Goal: Task Accomplishment & Management: Use online tool/utility

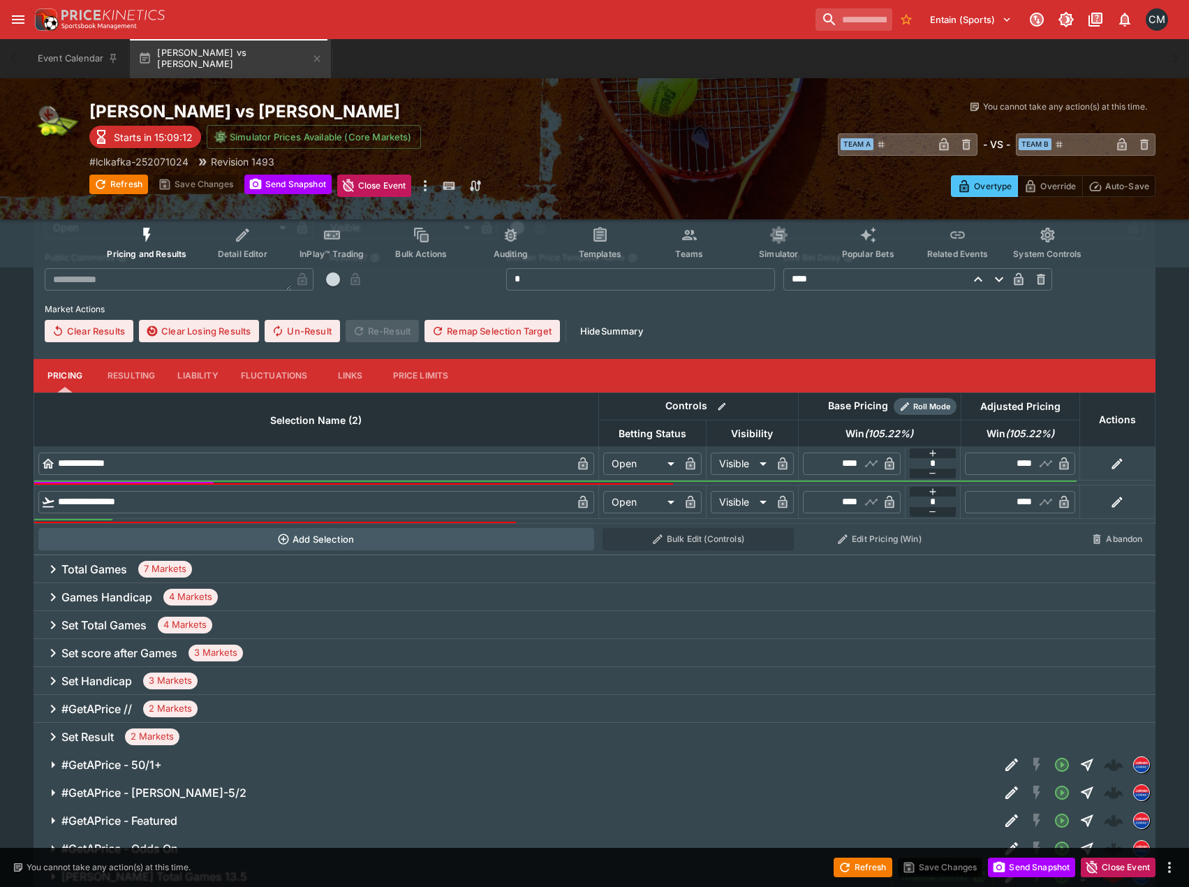
scroll to position [419, 0]
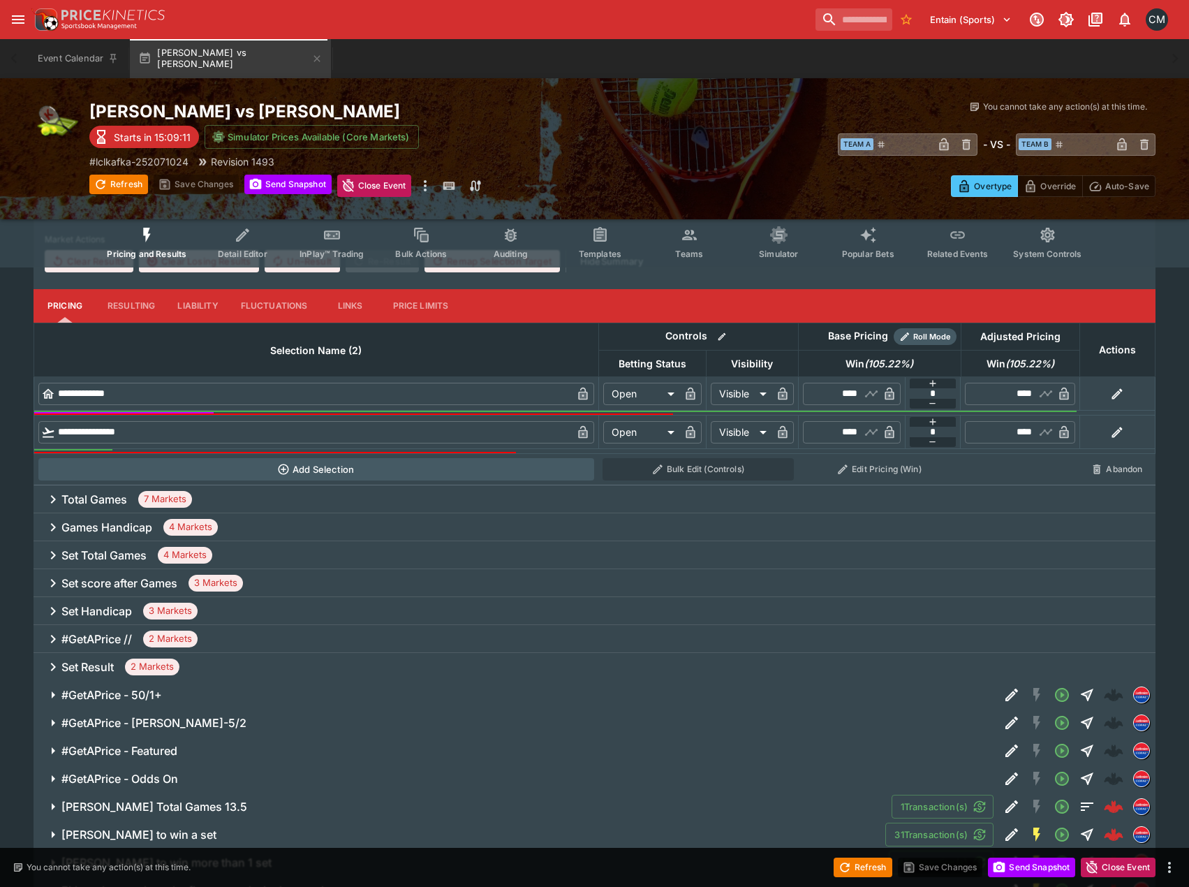
click at [283, 608] on div "Set Handicap 3 Markets" at bounding box center [595, 611] width 1122 height 28
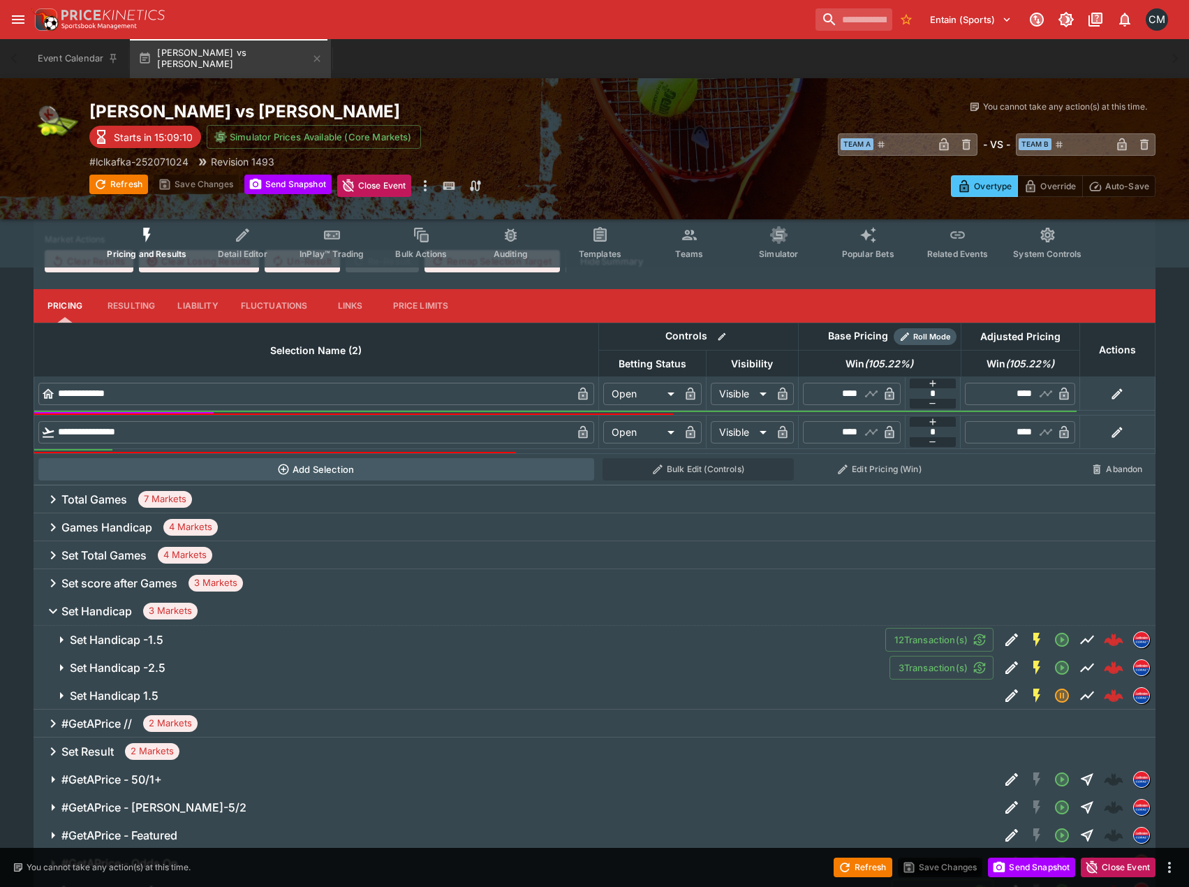
scroll to position [420, 0]
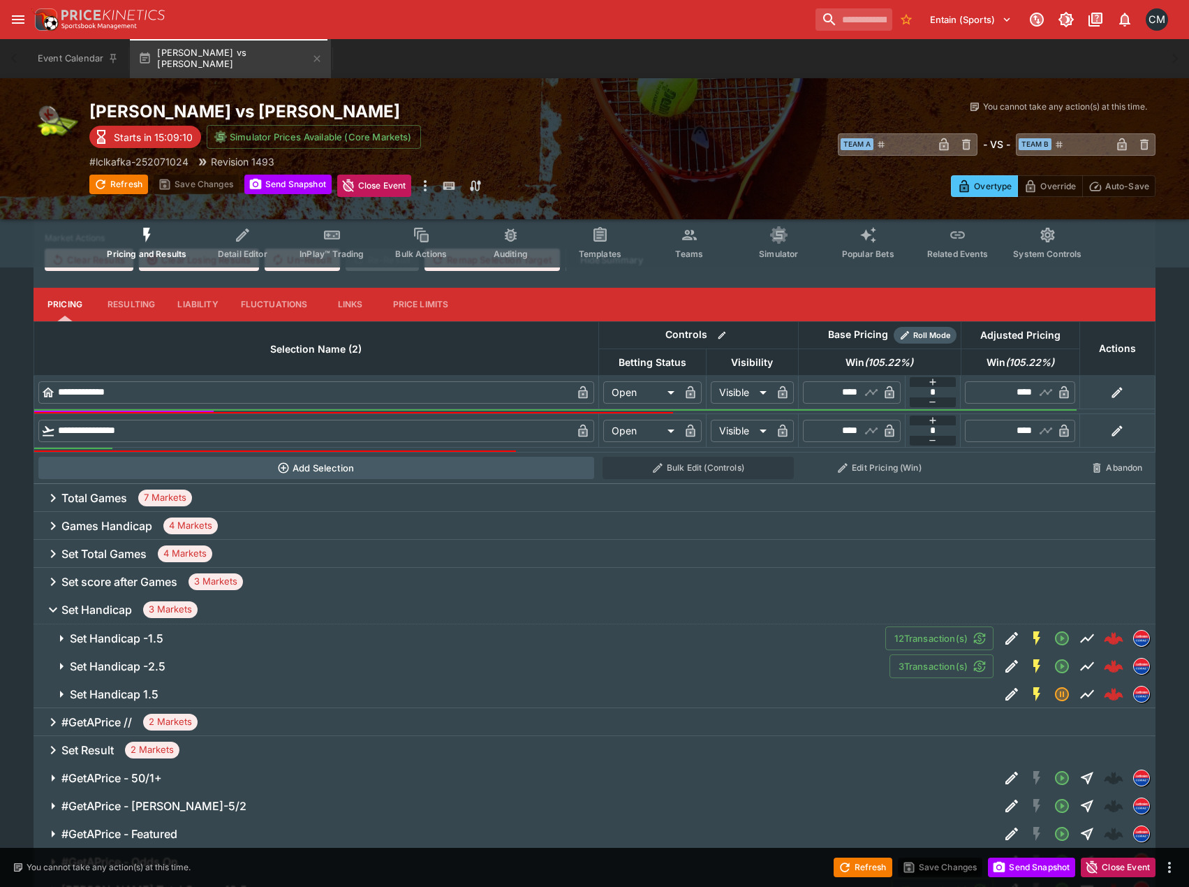
click at [253, 643] on span "Set Handicap -1.5" at bounding box center [472, 638] width 804 height 15
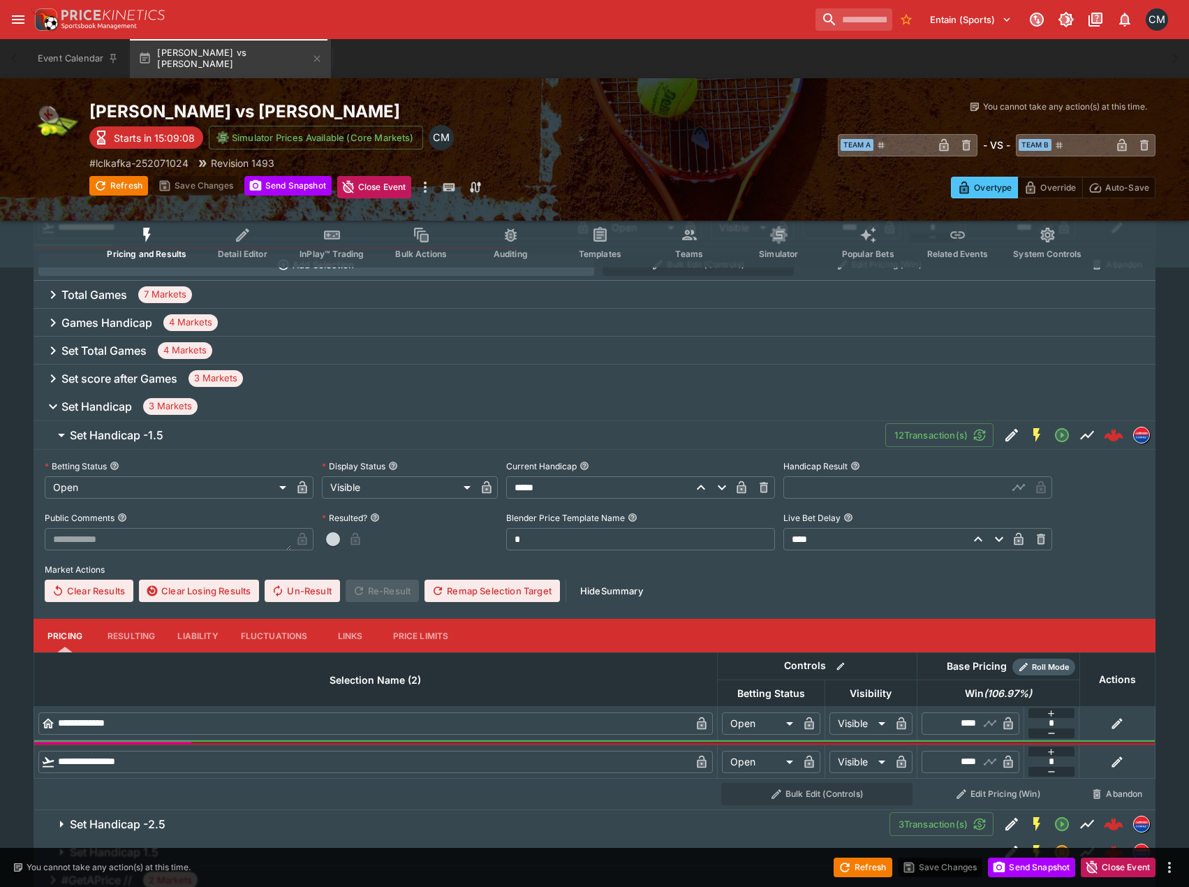
scroll to position [630, 0]
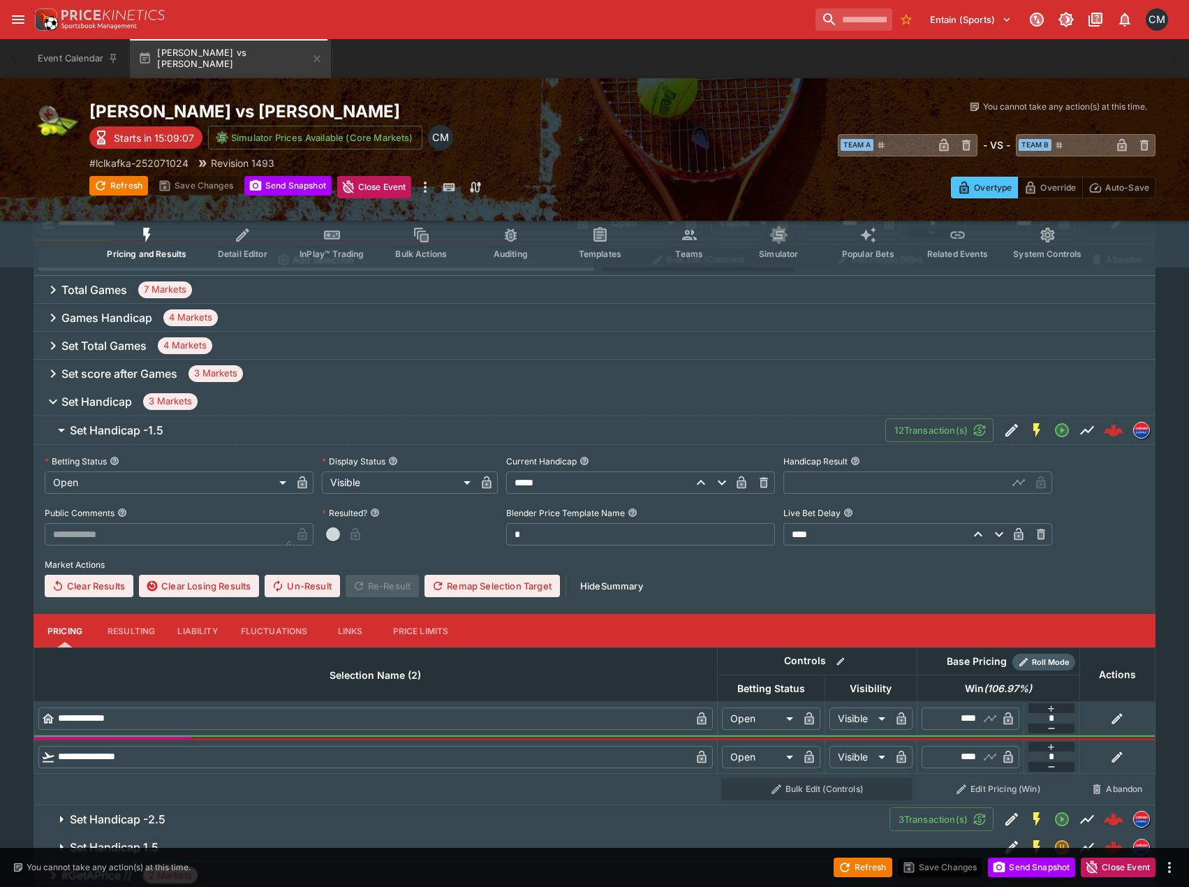
click at [248, 417] on button "Set Handicap -1.5" at bounding box center [460, 430] width 852 height 28
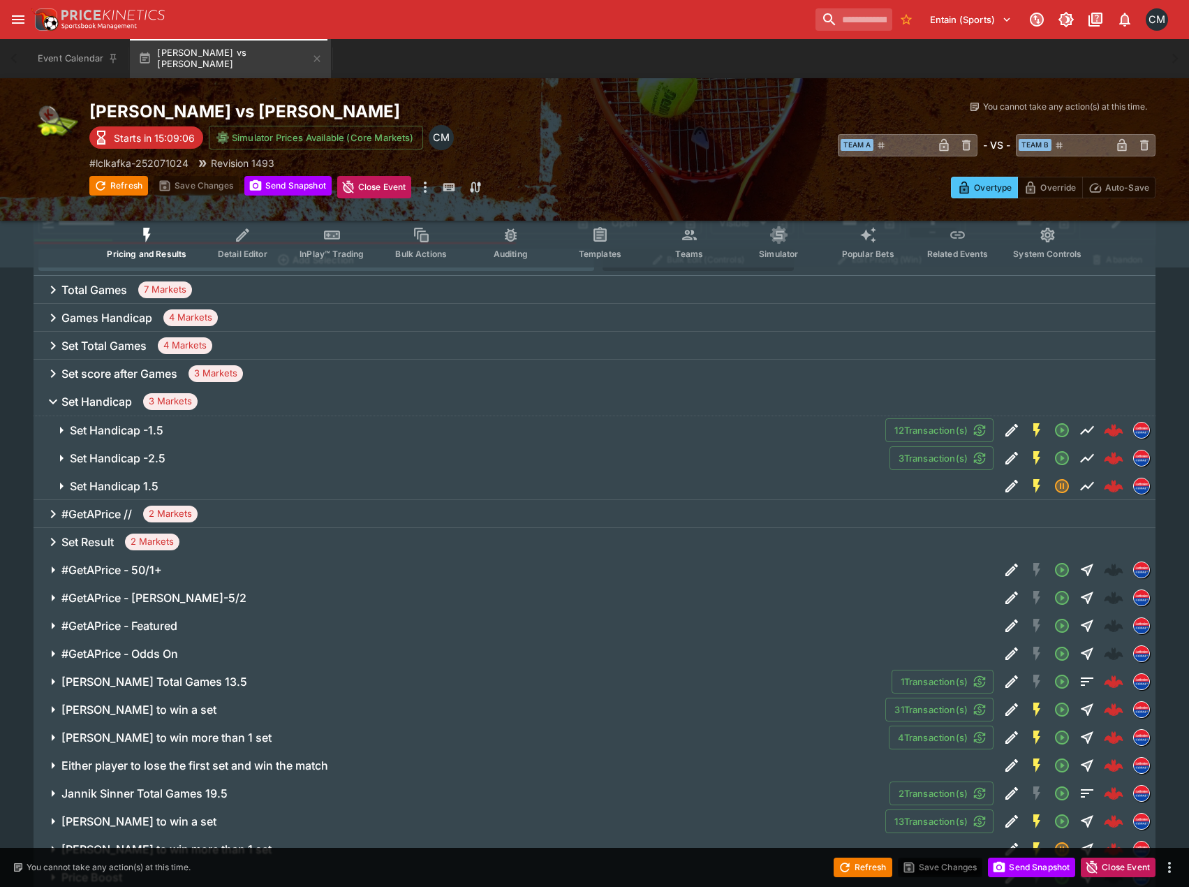
click at [235, 457] on span "Set Handicap -2.5" at bounding box center [474, 458] width 808 height 15
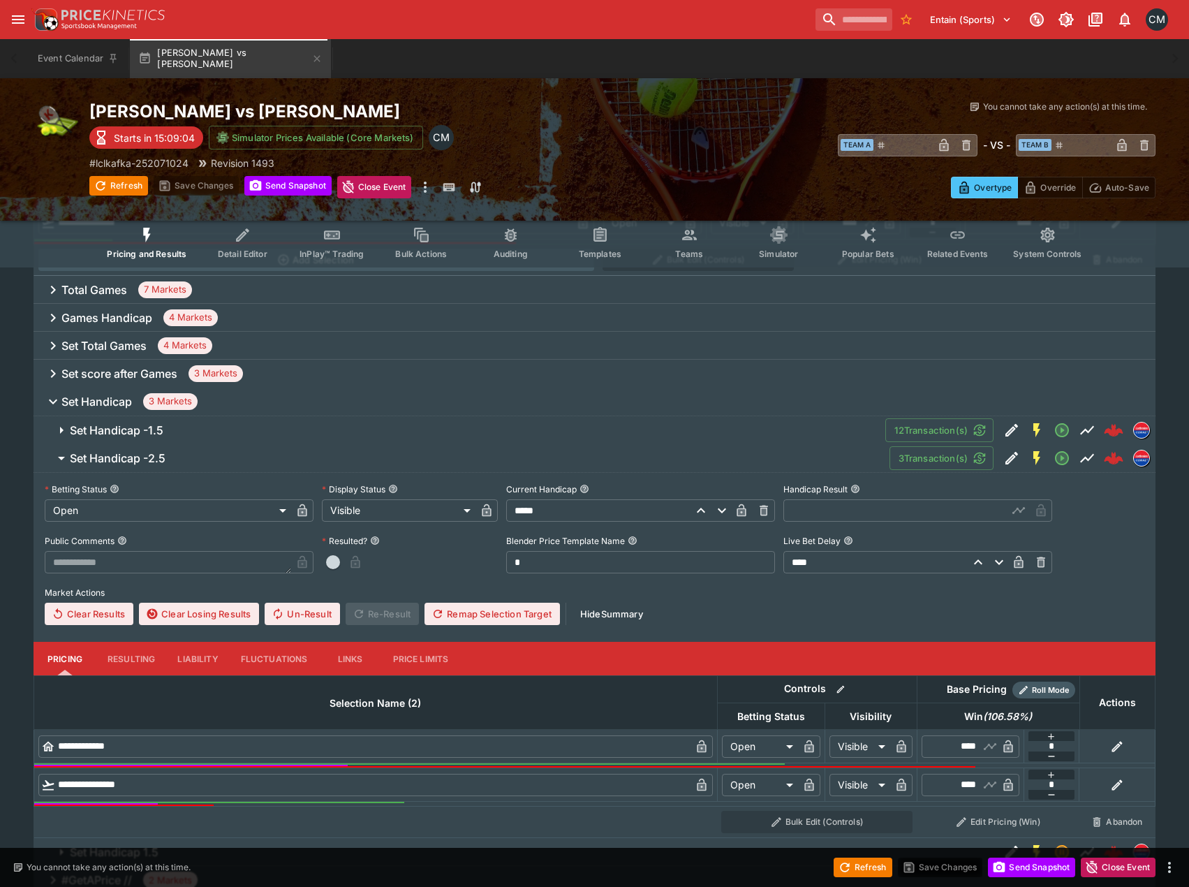
scroll to position [699, 0]
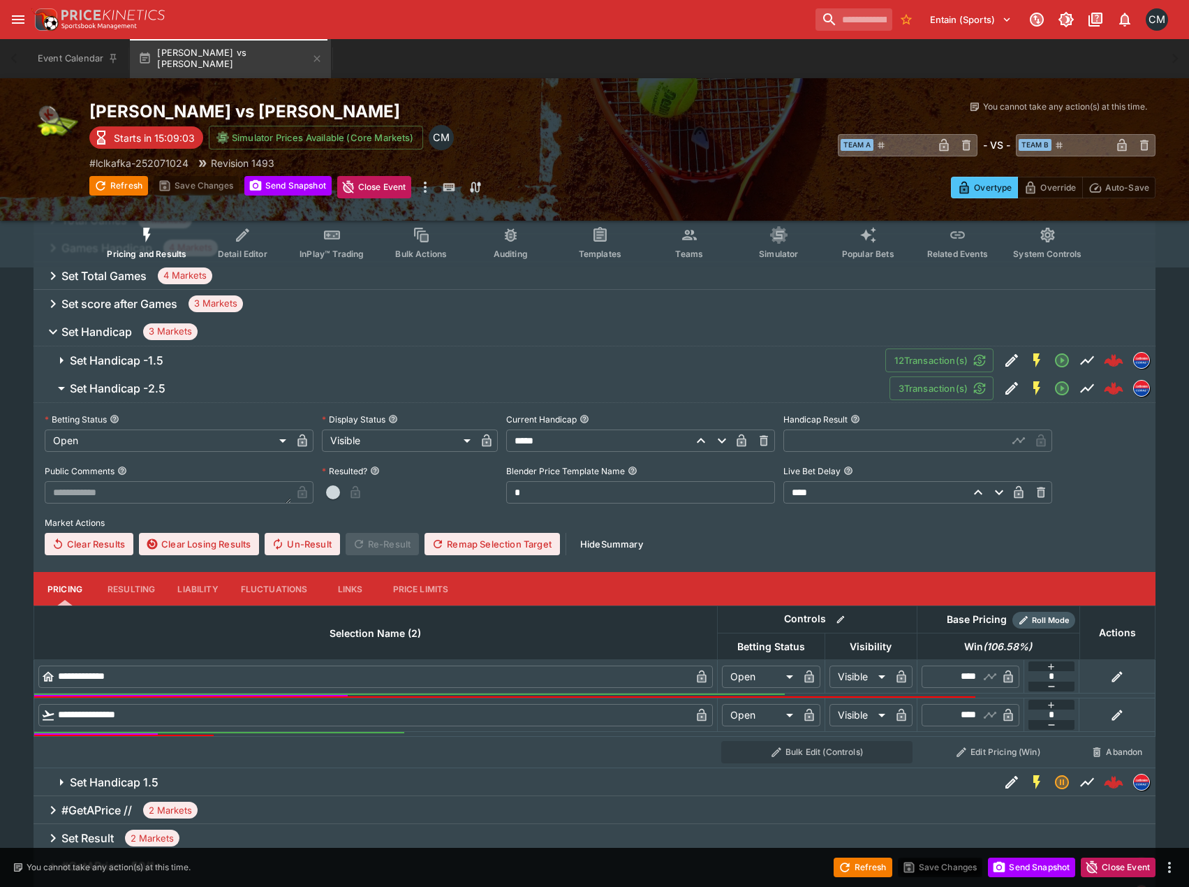
click at [190, 387] on span "Set Handicap -2.5" at bounding box center [474, 388] width 808 height 15
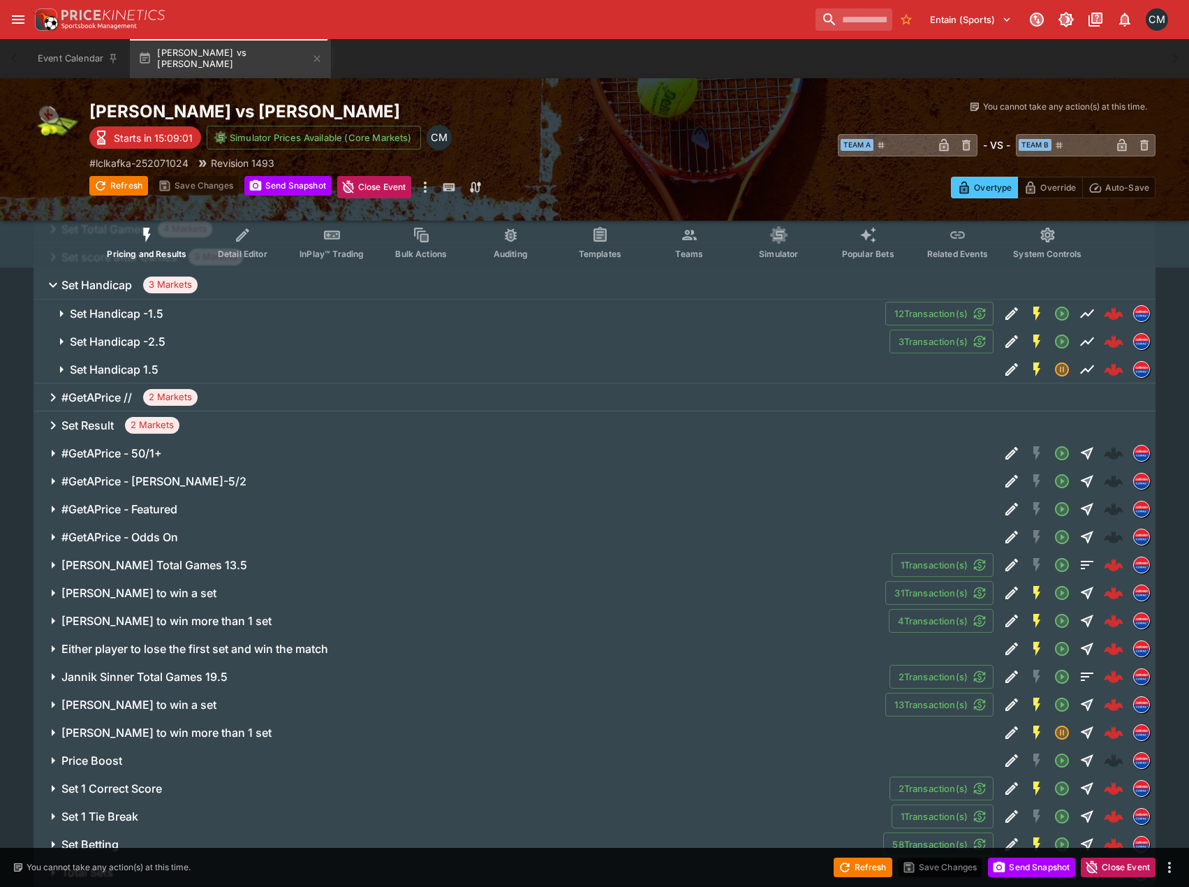
scroll to position [794, 0]
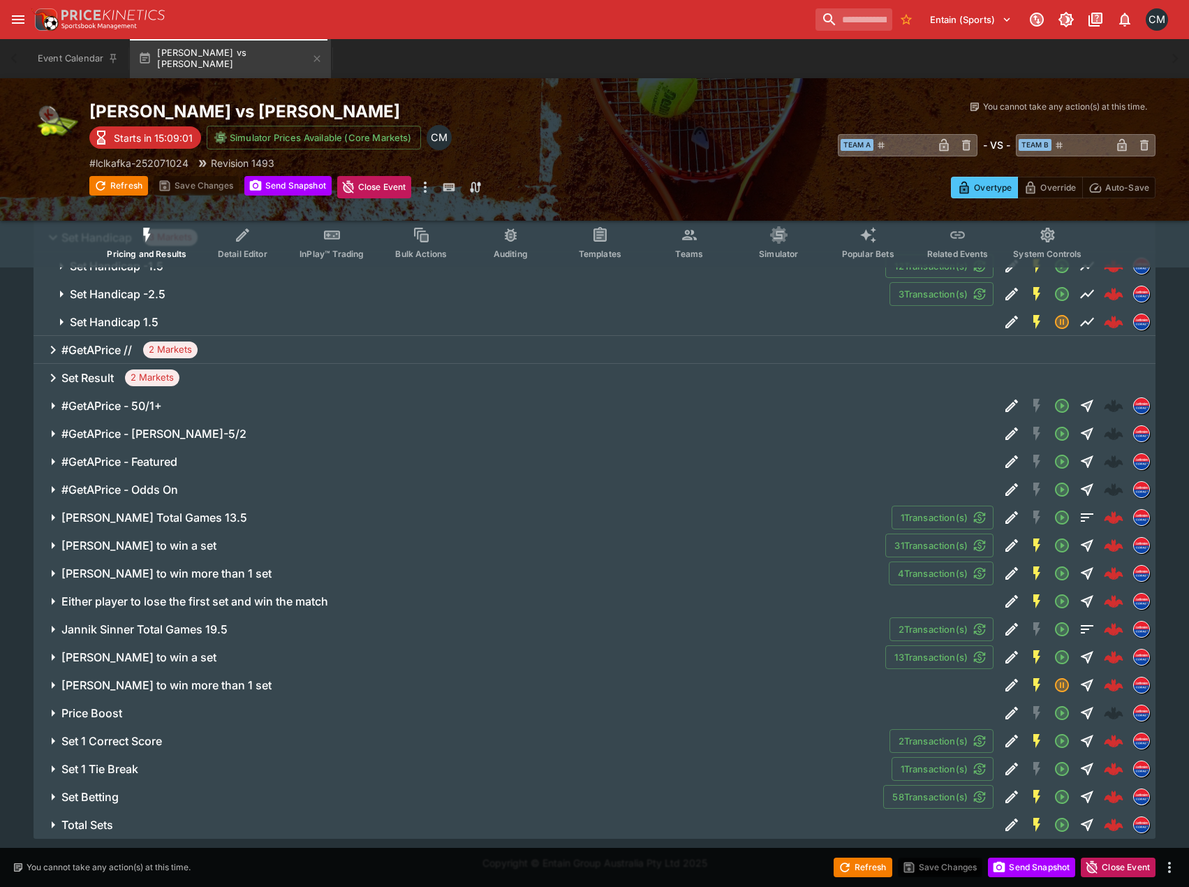
click at [192, 544] on h6 "Alexander Bublik to win a set" at bounding box center [138, 545] width 155 height 15
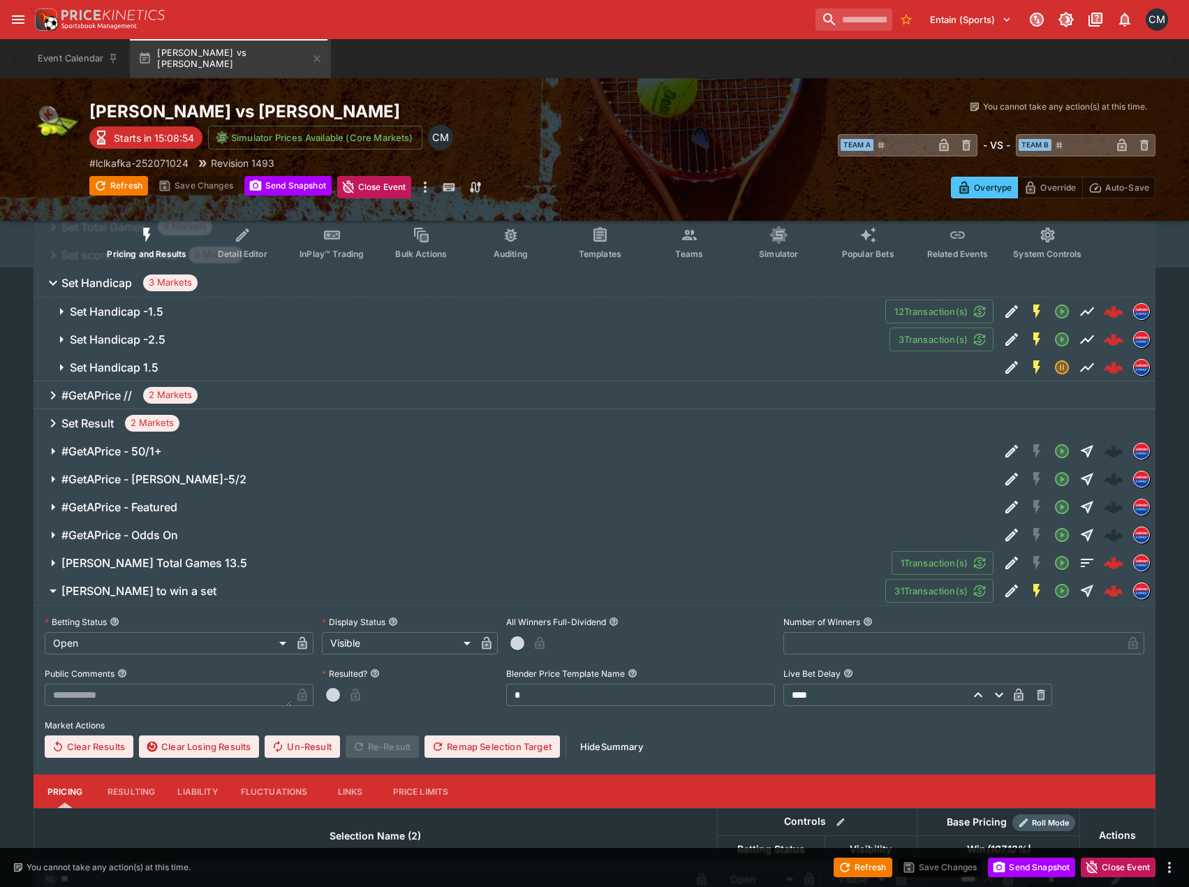
scroll to position [724, 0]
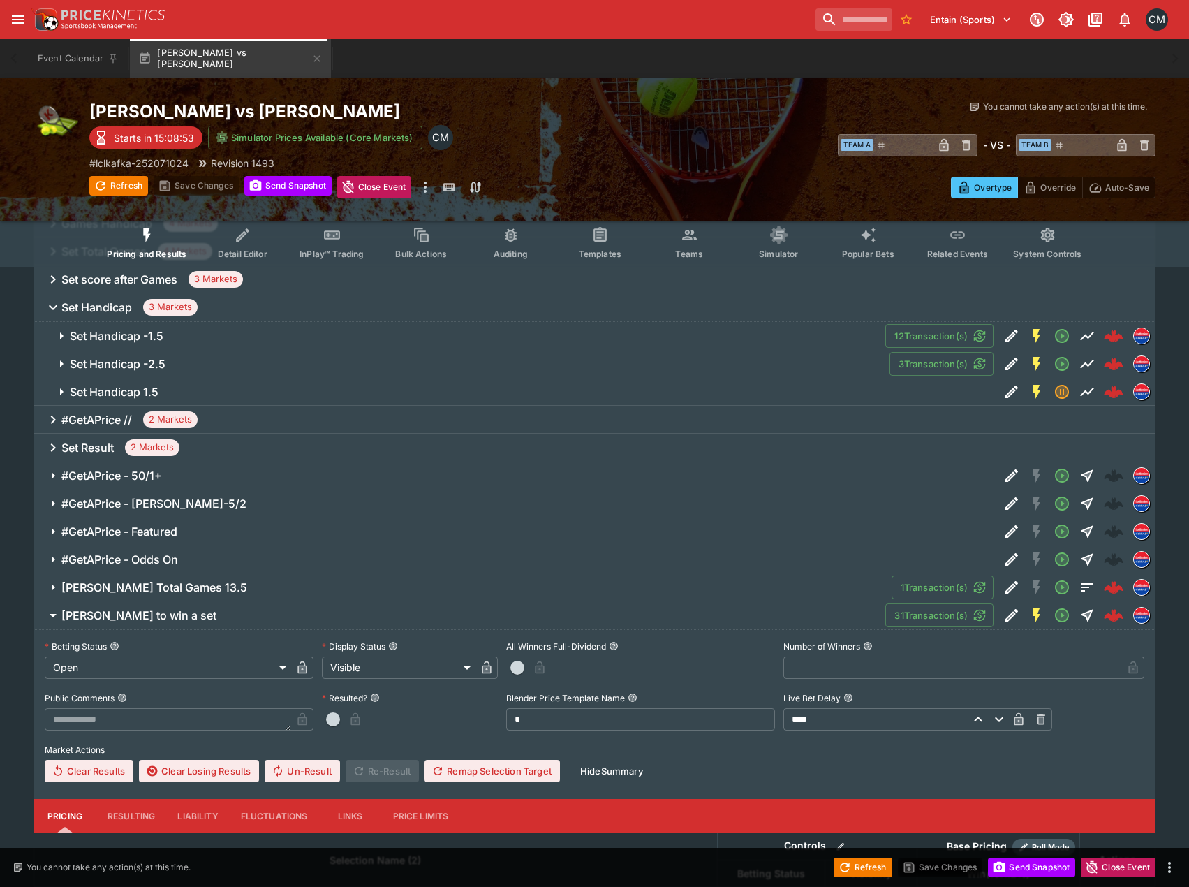
click at [186, 353] on button "Set Handicap -2.5" at bounding box center [462, 364] width 856 height 28
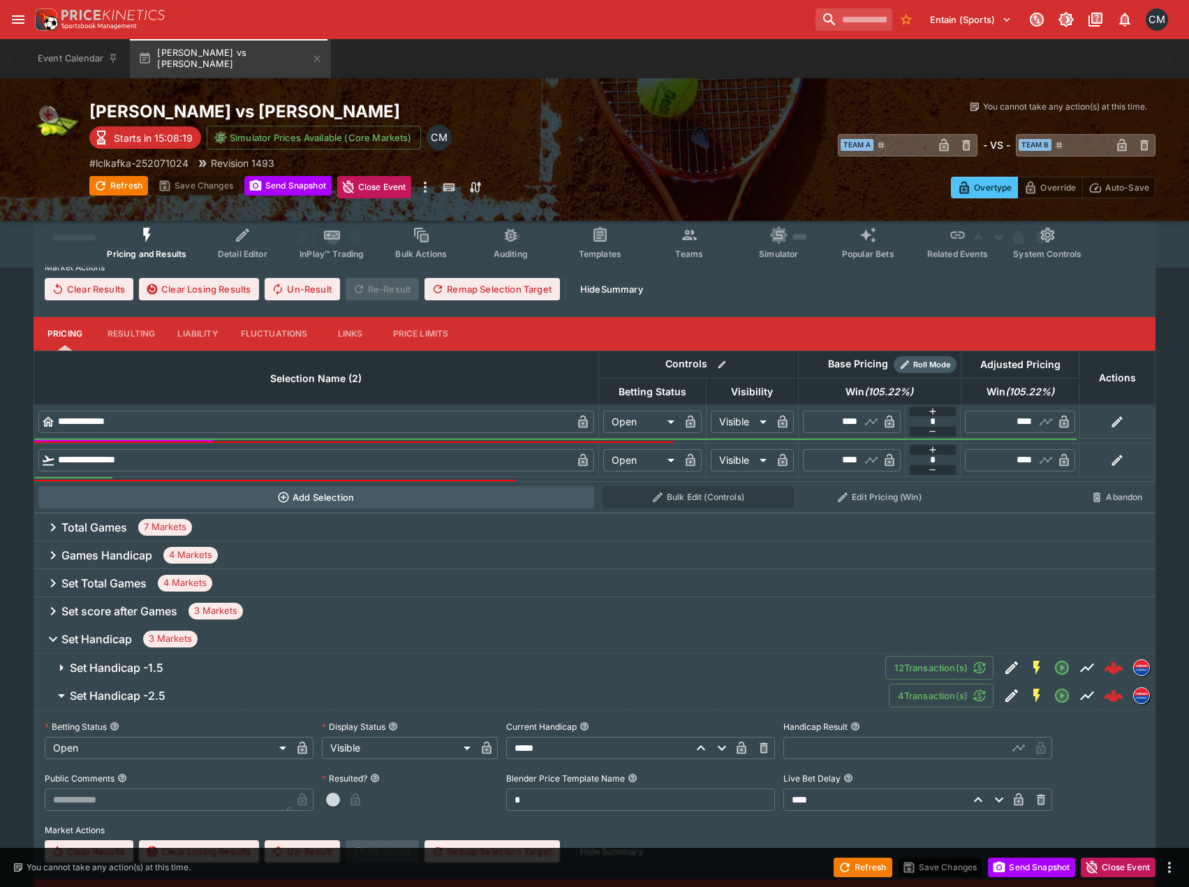
scroll to position [409, 0]
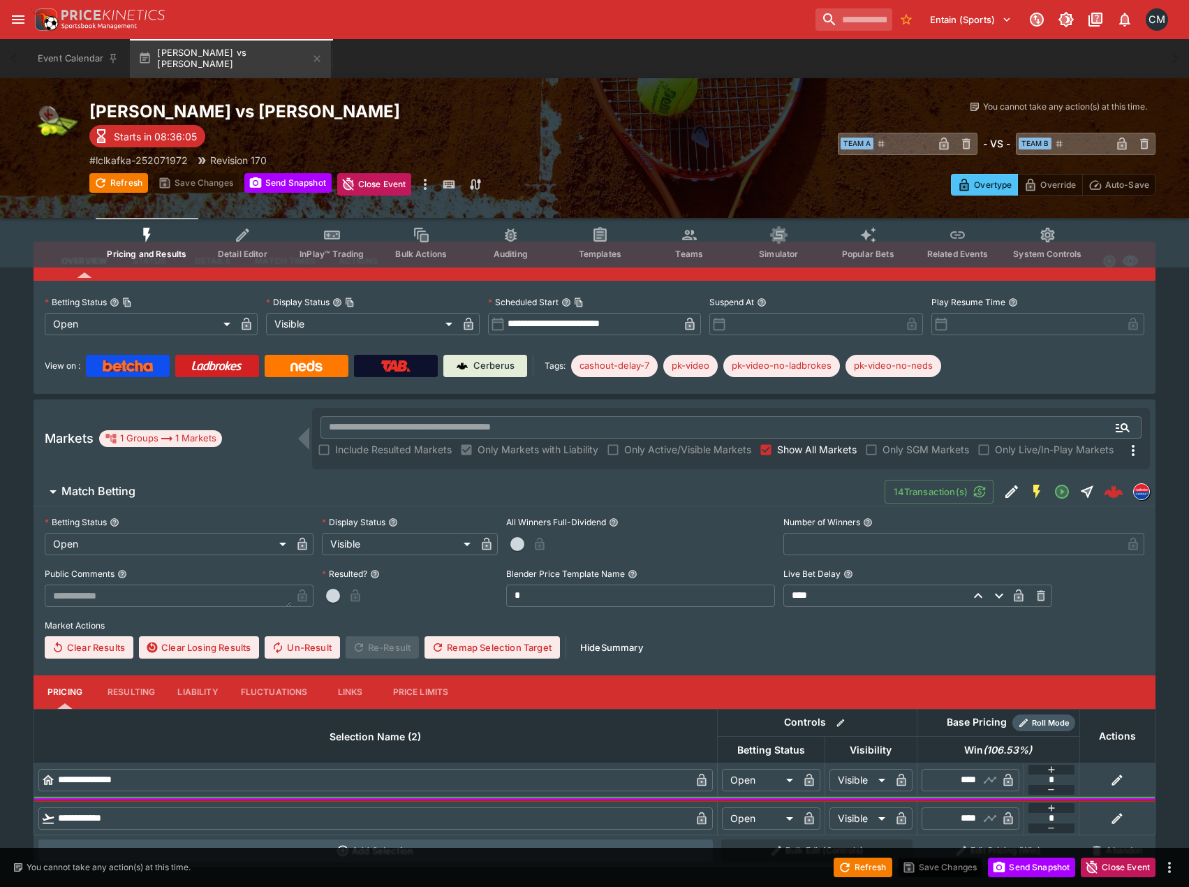
scroll to position [59, 0]
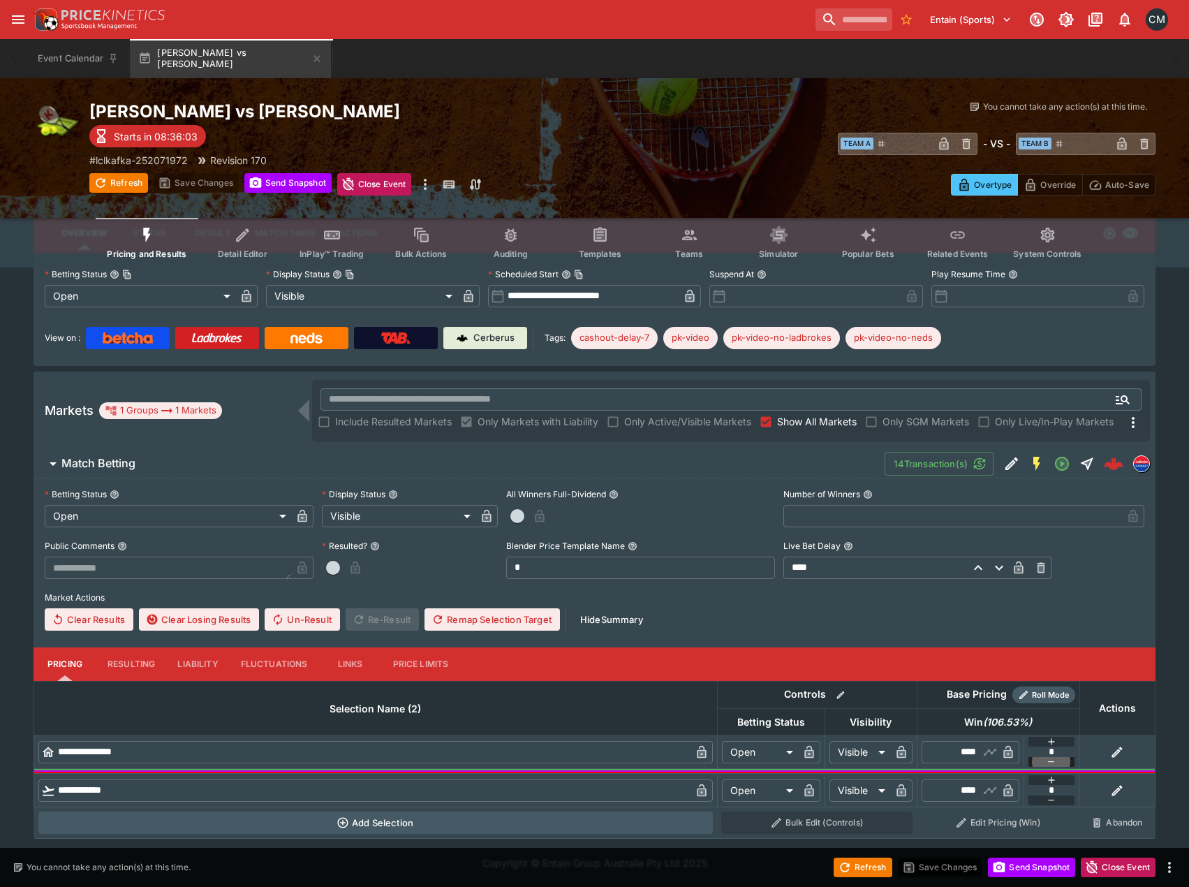
click at [1046, 551] on icon "button" at bounding box center [1051, 761] width 11 height 11
type input "**"
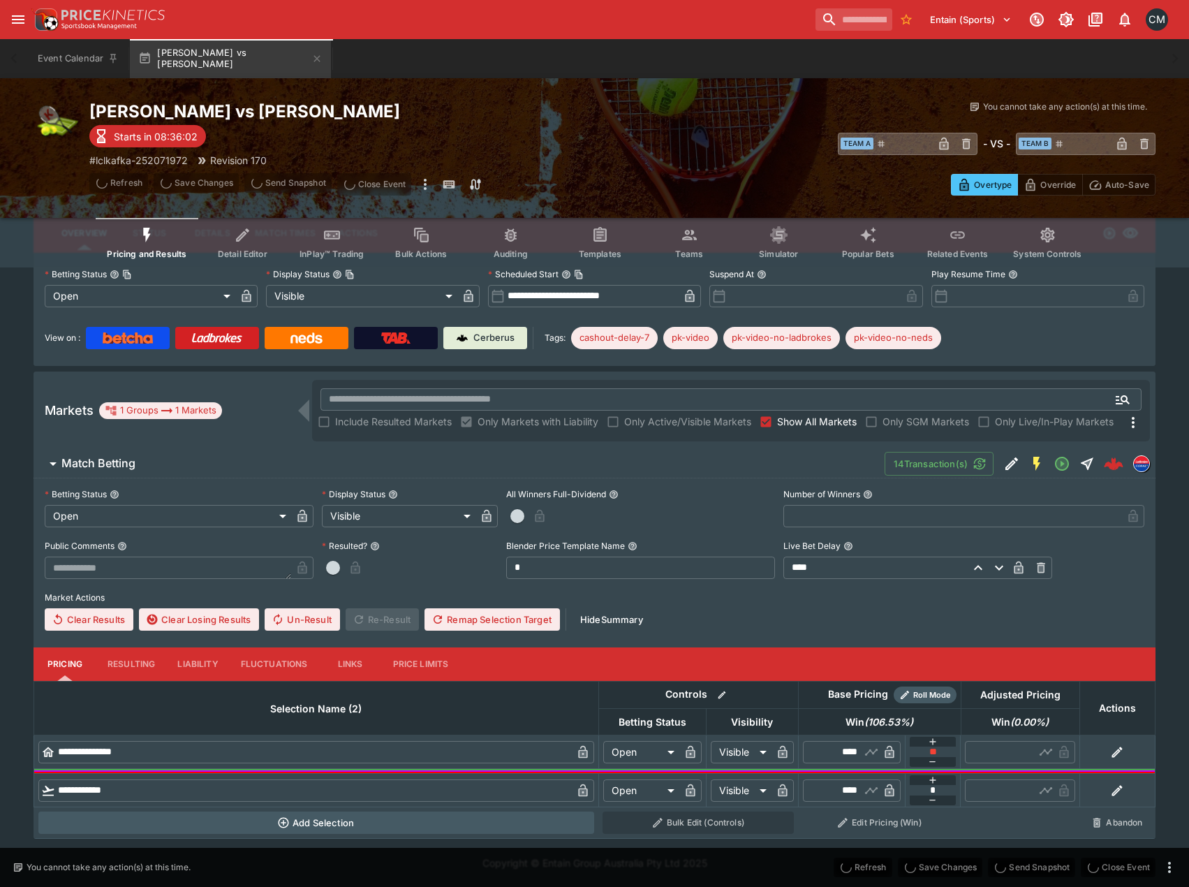
type input "****"
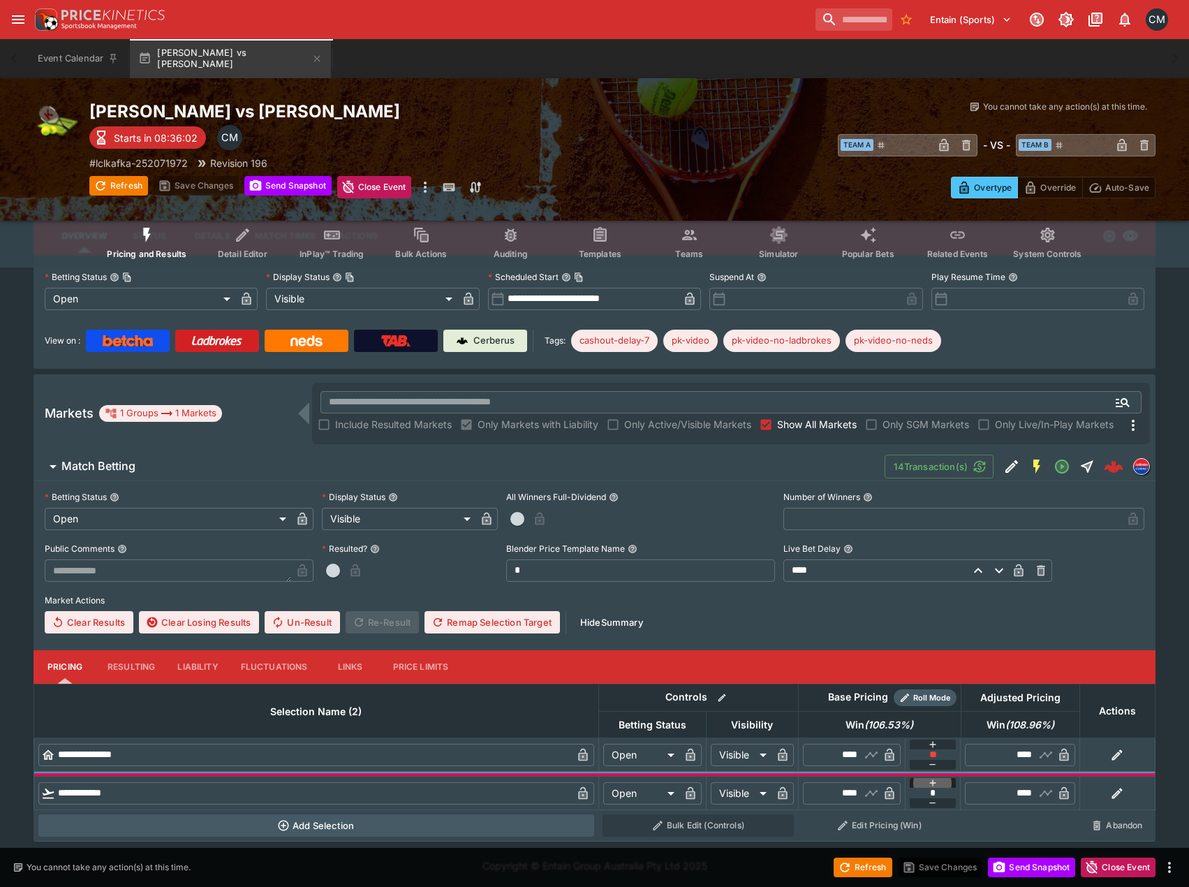
click at [926, 551] on button "button" at bounding box center [933, 783] width 47 height 10
type input "*"
type input "****"
